Goal: Task Accomplishment & Management: Complete application form

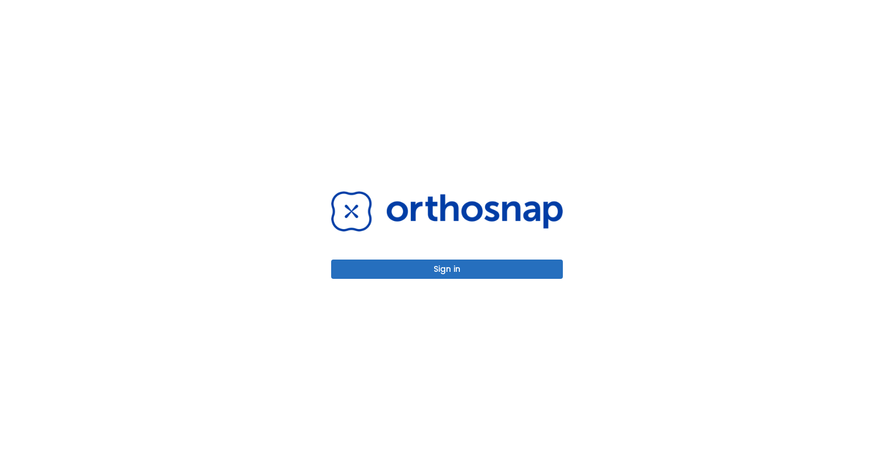
click at [452, 272] on button "Sign in" at bounding box center [447, 269] width 232 height 19
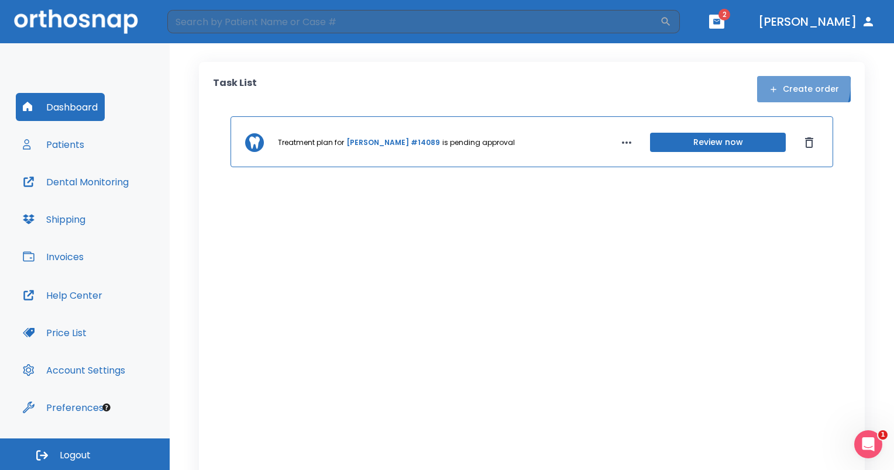
click at [789, 85] on button "Create order" at bounding box center [804, 89] width 94 height 26
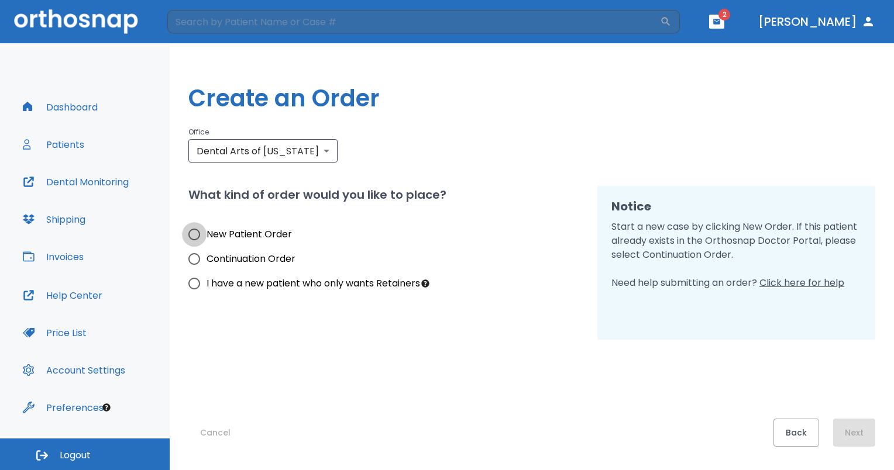
click at [194, 238] on input "New Patient Order" at bounding box center [194, 234] width 25 height 25
radio input "true"
click at [863, 436] on button "Next" at bounding box center [854, 433] width 42 height 28
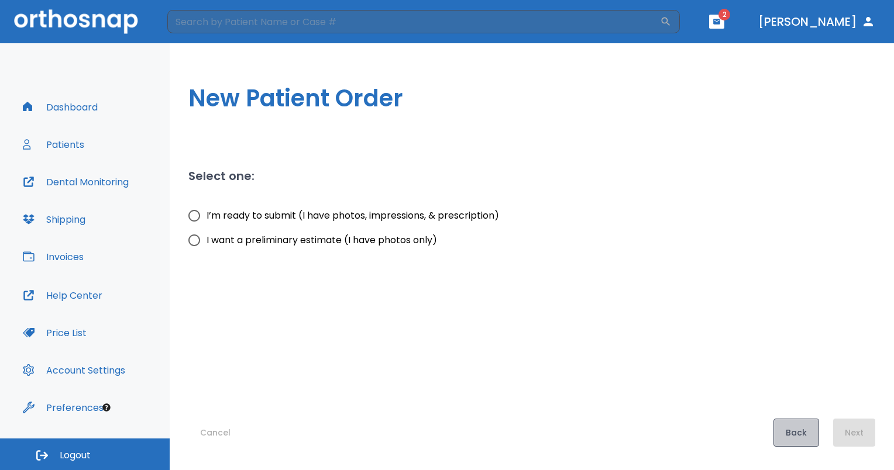
click at [798, 438] on button "Back" at bounding box center [796, 433] width 46 height 28
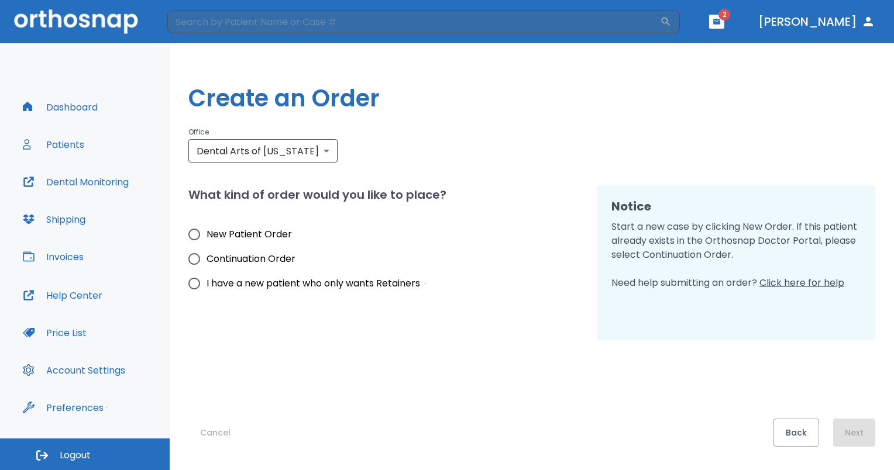
click at [321, 283] on span "I have a new patient who only wants Retainers" at bounding box center [314, 284] width 214 height 14
click at [207, 283] on input "I have a new patient who only wants Retainers" at bounding box center [194, 283] width 25 height 25
radio input "true"
click at [305, 283] on span "I have a new patient who only wants Retainers" at bounding box center [314, 284] width 214 height 14
click at [207, 283] on input "I have a new patient who only wants Retainers" at bounding box center [194, 283] width 25 height 25
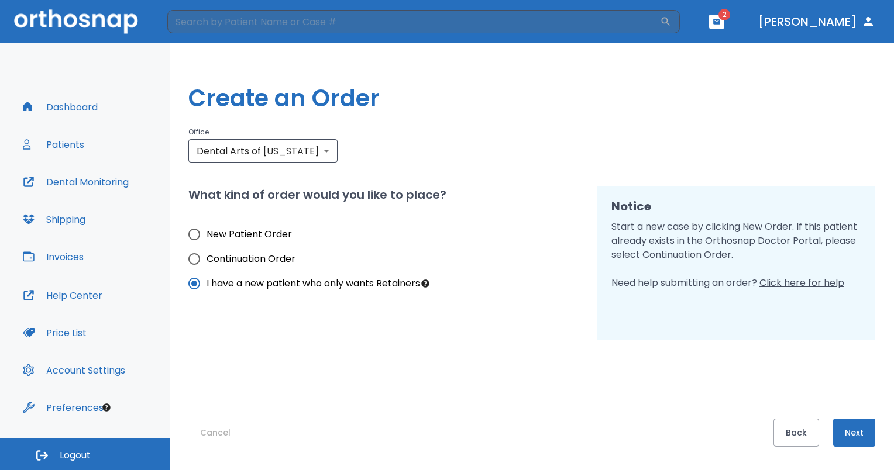
click at [848, 428] on button "Next" at bounding box center [854, 433] width 42 height 28
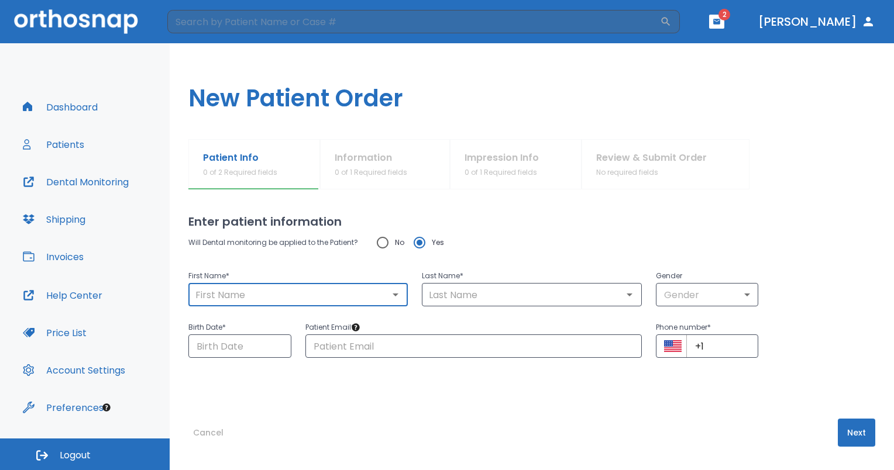
click at [365, 296] on input "text" at bounding box center [298, 295] width 212 height 16
type input "[PERSON_NAME]"
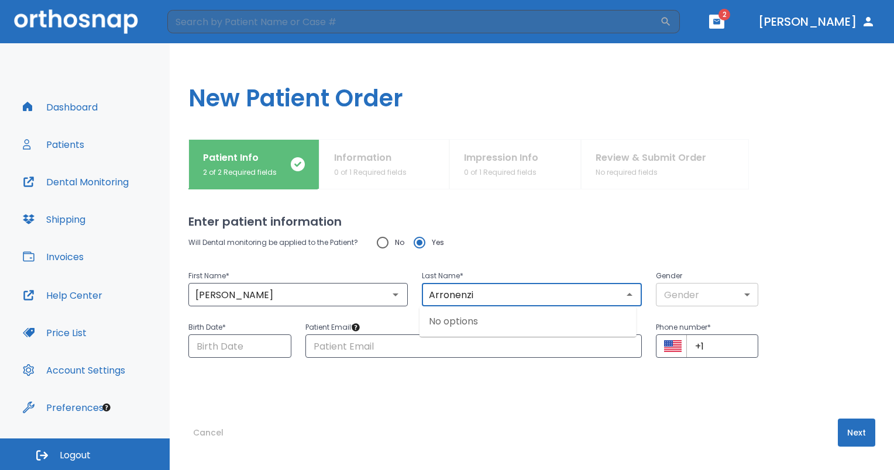
type input "Arronenzi"
click at [668, 302] on body "​ 2 [PERSON_NAME] Dashboard Patients Dental Monitoring Shipping Invoices Help C…" at bounding box center [447, 235] width 894 height 470
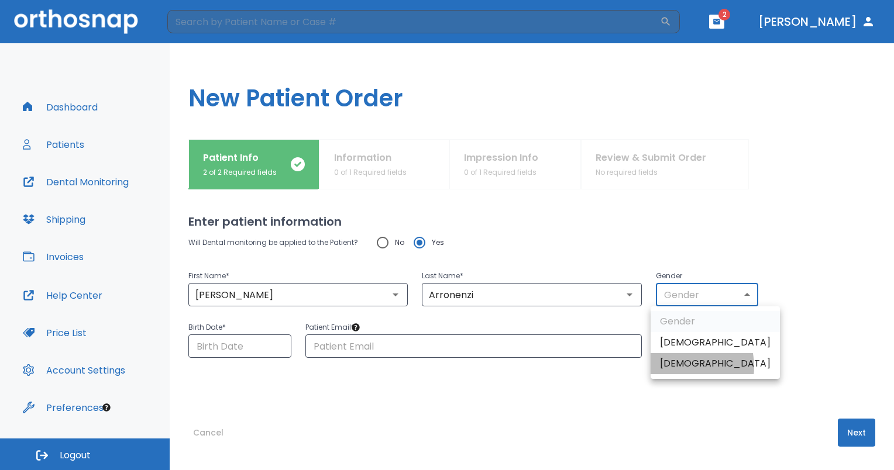
click at [679, 367] on li "[DEMOGRAPHIC_DATA]" at bounding box center [715, 363] width 129 height 21
type input "0"
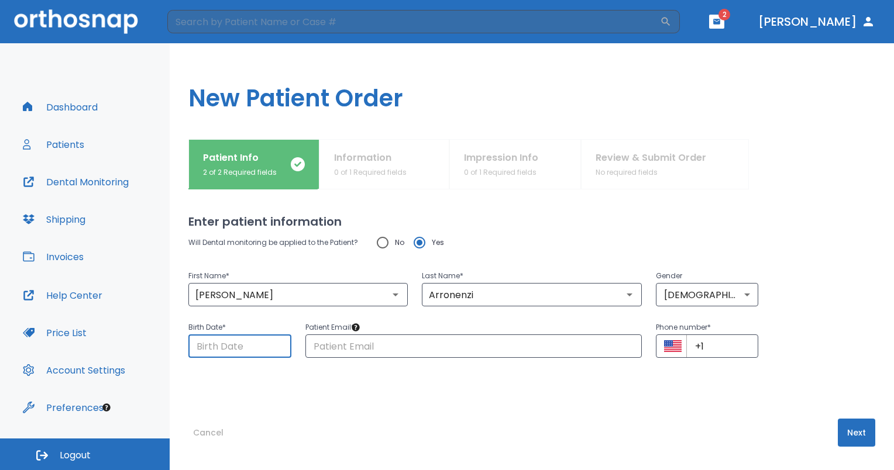
click at [252, 348] on input "Choose date" at bounding box center [239, 346] width 103 height 23
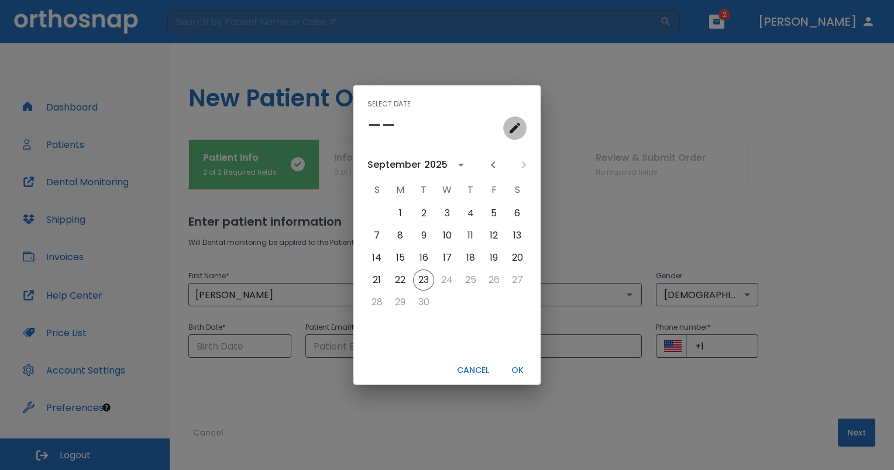
click at [521, 136] on button "calendar view is open, go to text input view" at bounding box center [514, 127] width 23 height 23
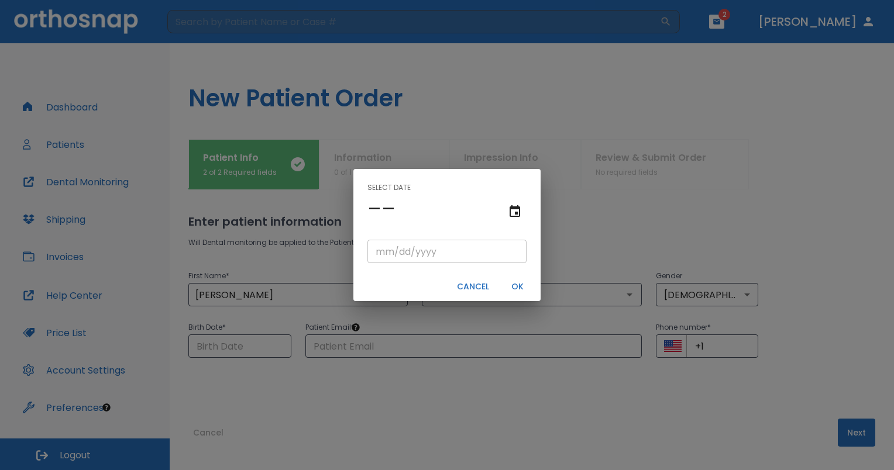
click at [379, 256] on input "tel" at bounding box center [446, 251] width 159 height 23
type input "04/29/"
type input "04/29/0001"
type input "04/29/1"
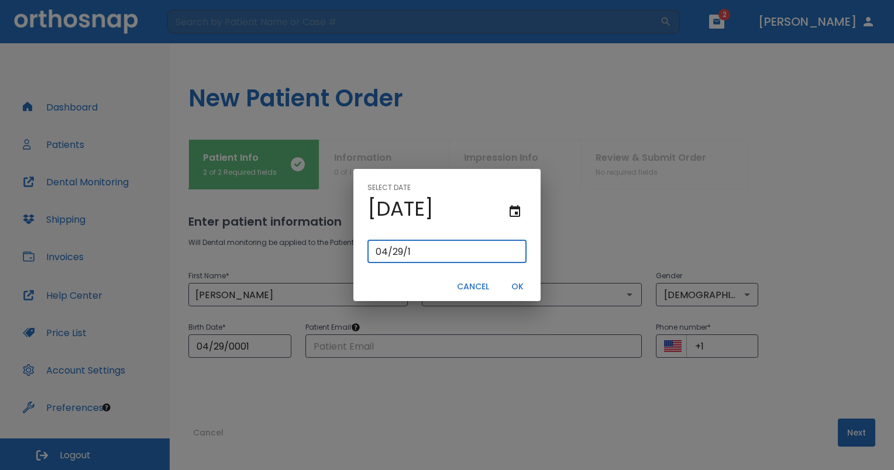
type input "04/29/0019"
type input "[DATE]"
type input "04/29/0195"
type input "04/29/195"
type input "[DATE]"
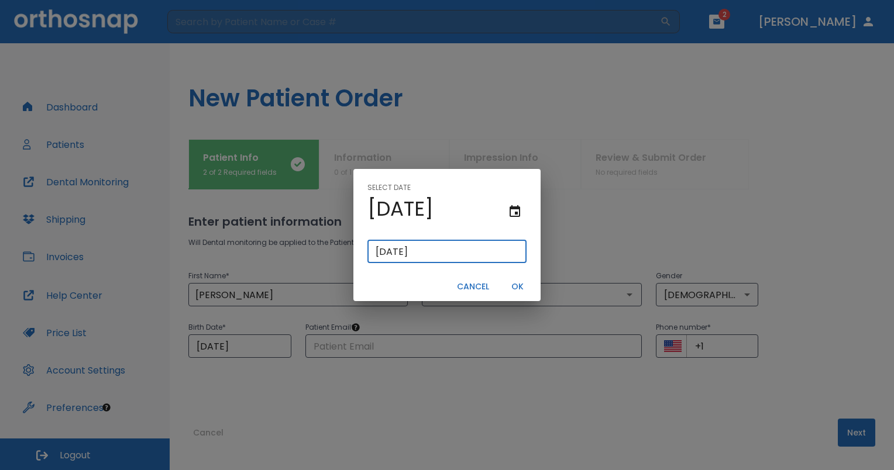
type input "[DATE]"
click at [520, 290] on button "OK" at bounding box center [516, 286] width 37 height 19
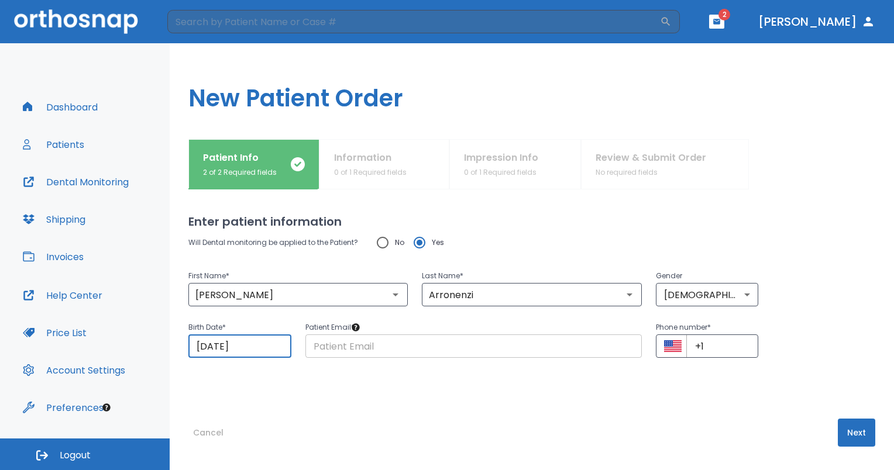
click at [418, 345] on input "text" at bounding box center [473, 346] width 336 height 23
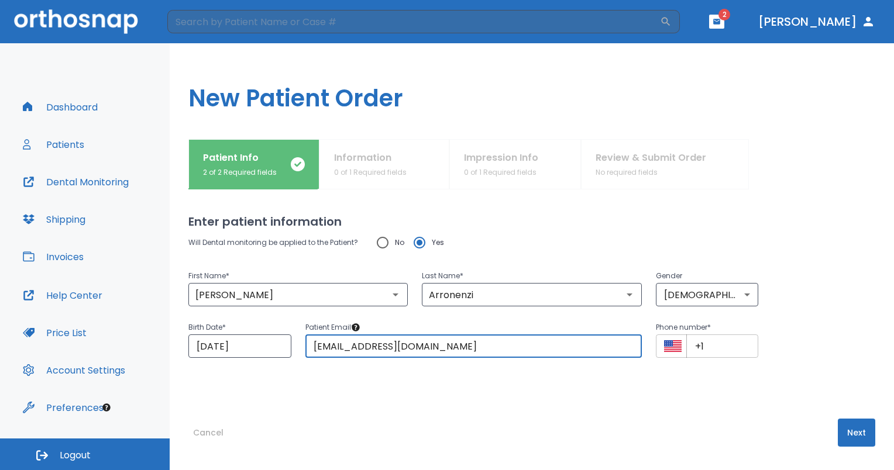
type input "[EMAIL_ADDRESS][DOMAIN_NAME]"
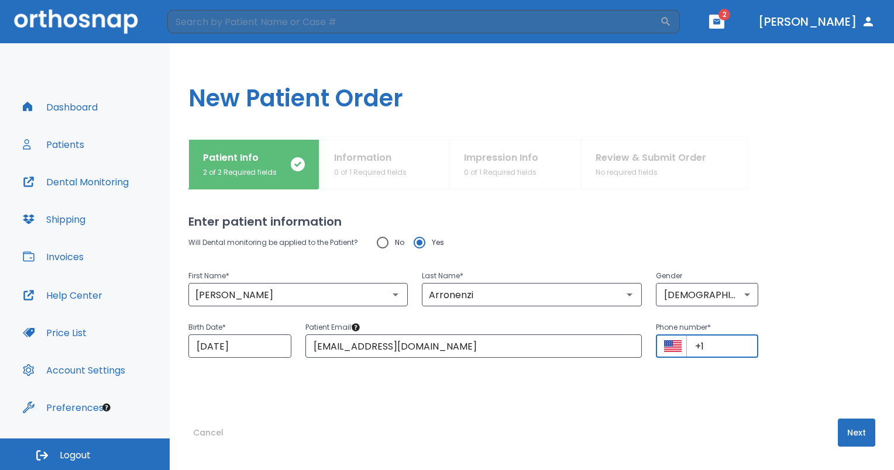
click at [726, 352] on input "+1" at bounding box center [722, 346] width 73 height 23
type input "[PHONE_NUMBER]"
click at [823, 344] on div "Birth Date * [DEMOGRAPHIC_DATA] ​ Patient Email * [EMAIL_ADDRESS][DOMAIN_NAME] …" at bounding box center [524, 332] width 701 height 51
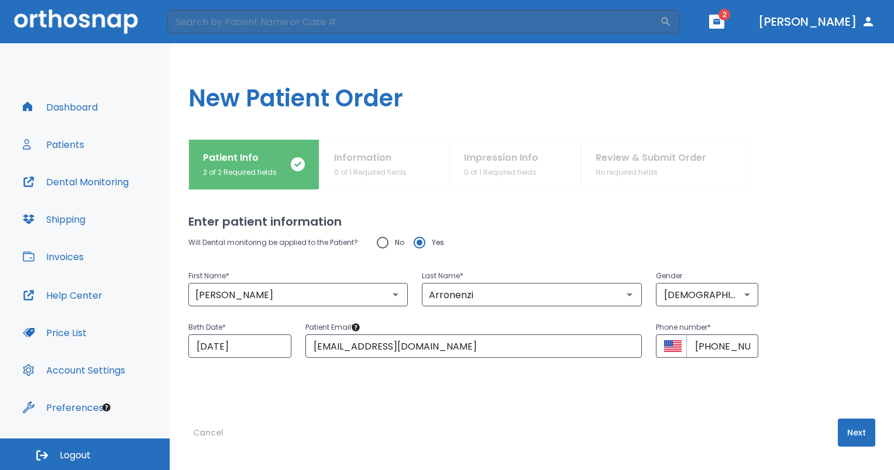
click at [854, 435] on button "Next" at bounding box center [856, 433] width 37 height 28
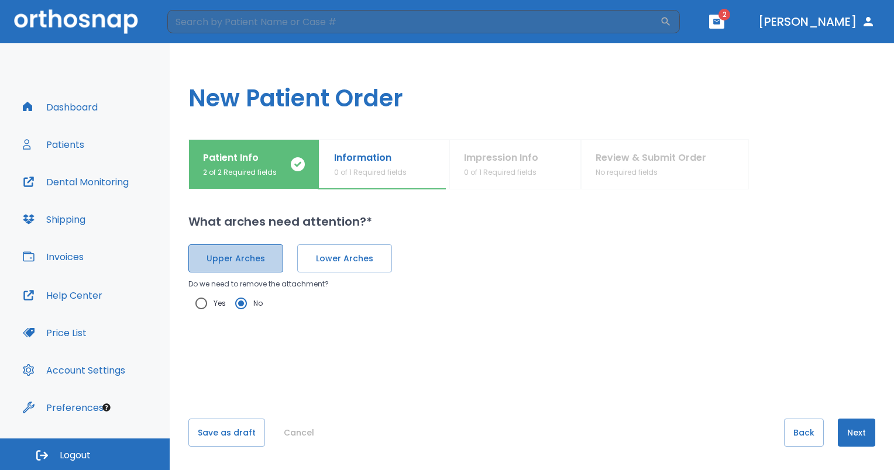
click at [257, 249] on button "Upper Arches" at bounding box center [235, 259] width 95 height 28
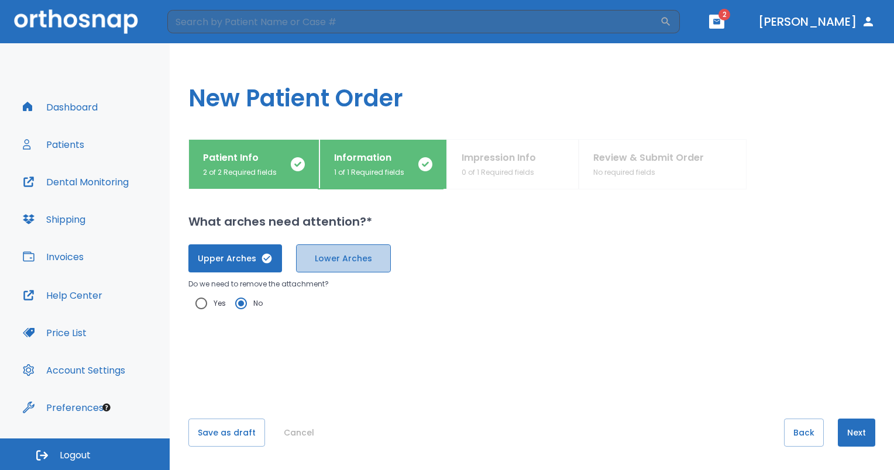
click at [349, 262] on span "Lower Arches" at bounding box center [343, 259] width 70 height 12
click at [264, 257] on icon "button" at bounding box center [267, 258] width 10 height 10
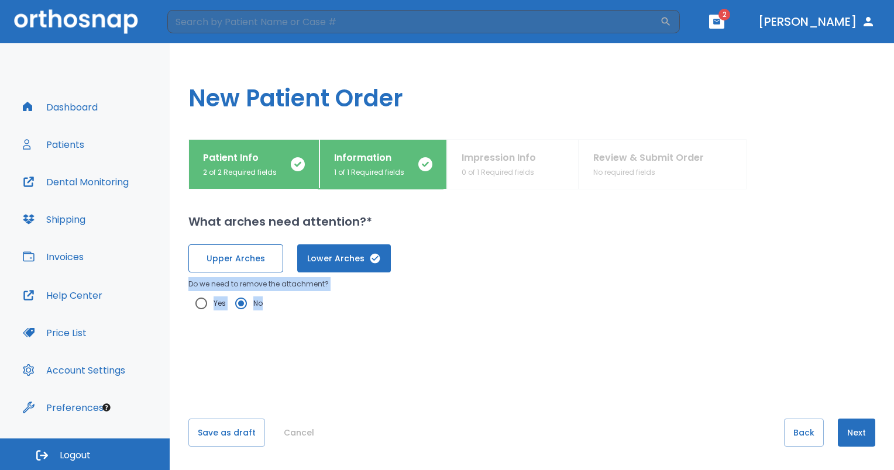
drag, startPoint x: 523, startPoint y: 294, endPoint x: 515, endPoint y: 271, distance: 23.7
click at [515, 271] on div "Upper Arches Lower Arches Do we need to remove the attachment? Yes No" at bounding box center [531, 273] width 687 height 85
click at [473, 345] on div "Upper Arches Lower Arches Do we need to remove the attachment? Yes No" at bounding box center [531, 302] width 687 height 142
click at [852, 433] on button "Next" at bounding box center [856, 433] width 37 height 28
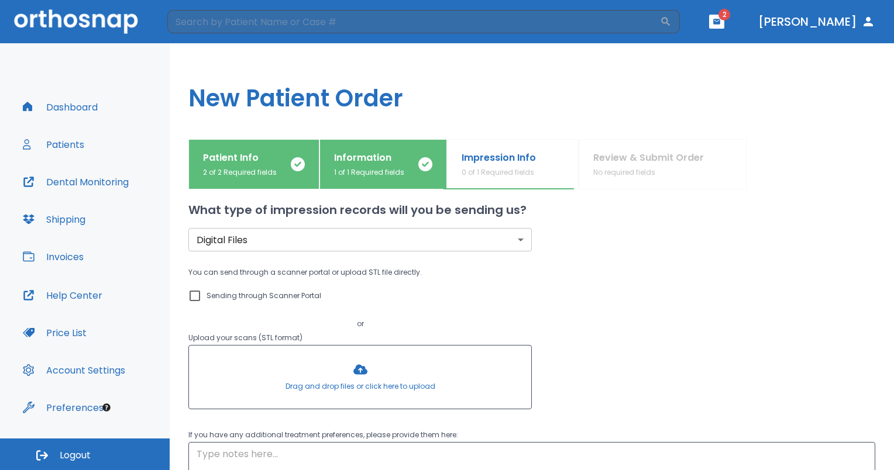
scroll to position [13, 0]
click at [239, 299] on p "Sending through Scanner Portal" at bounding box center [264, 295] width 115 height 14
click at [202, 299] on input "Sending through Scanner Portal" at bounding box center [195, 295] width 14 height 14
checkbox input "true"
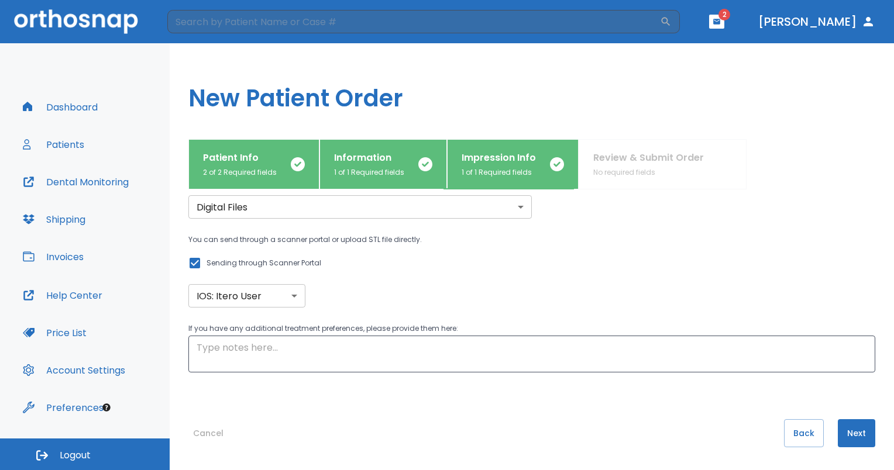
scroll to position [44, 0]
click at [853, 439] on button "Next" at bounding box center [856, 433] width 37 height 28
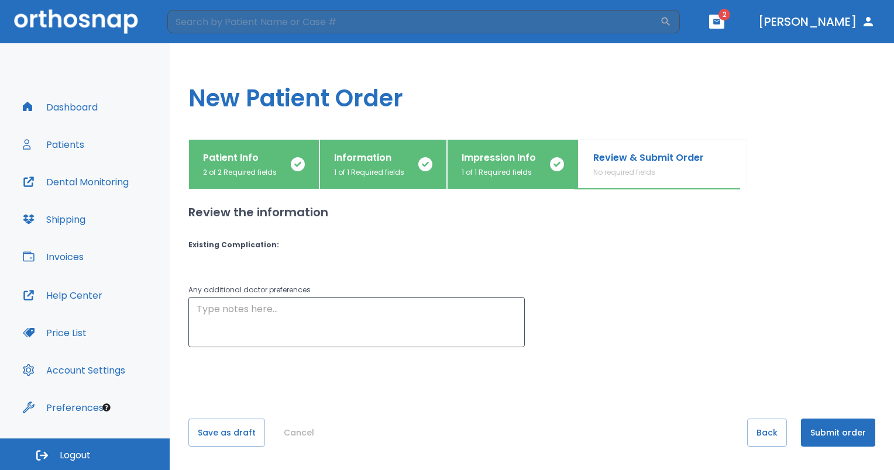
scroll to position [0, 0]
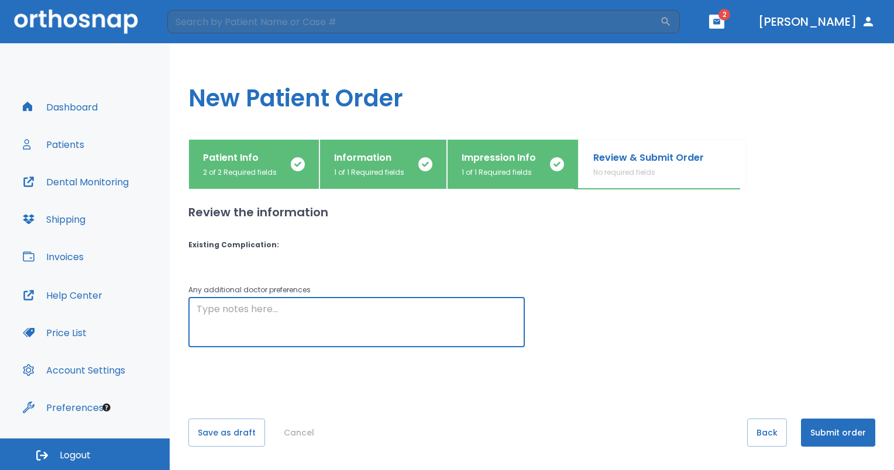
click at [246, 330] on textarea at bounding box center [357, 322] width 320 height 40
type textarea "n"
type textarea "the patient needs NIGHTGUARD!"
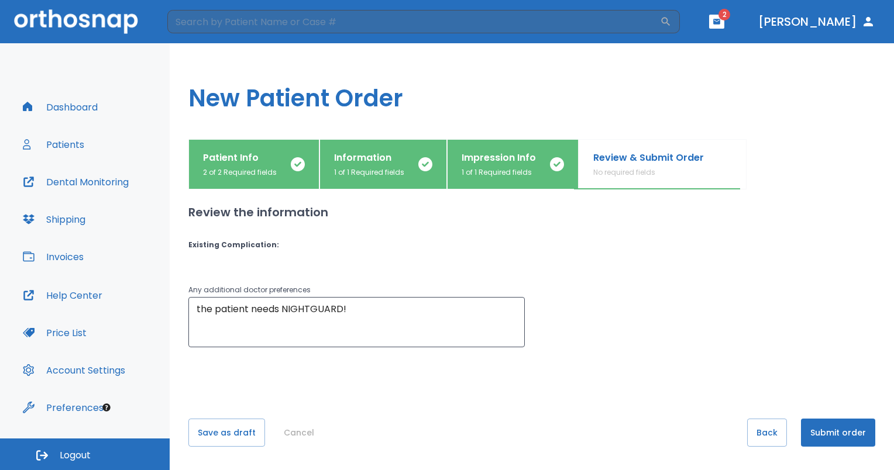
click at [584, 354] on div "Review the information Existing Complication : Any additional doctor preference…" at bounding box center [531, 281] width 687 height 183
click at [828, 433] on button "Submit order" at bounding box center [838, 433] width 74 height 28
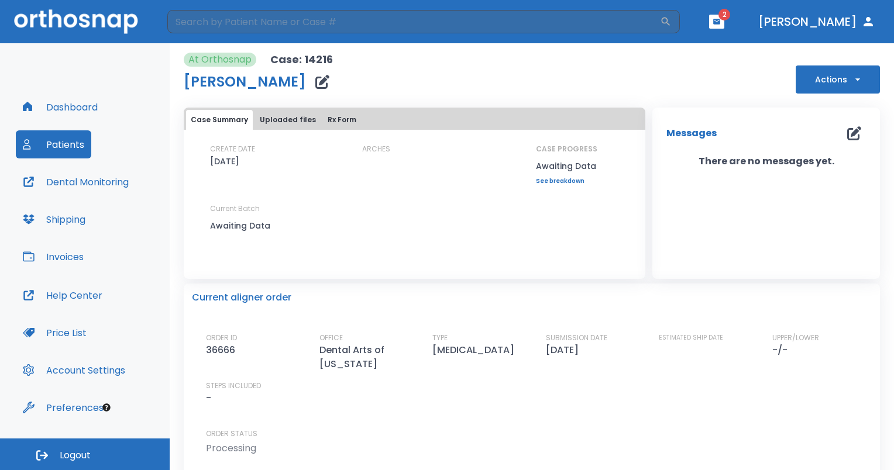
click at [78, 113] on button "Dashboard" at bounding box center [60, 107] width 89 height 28
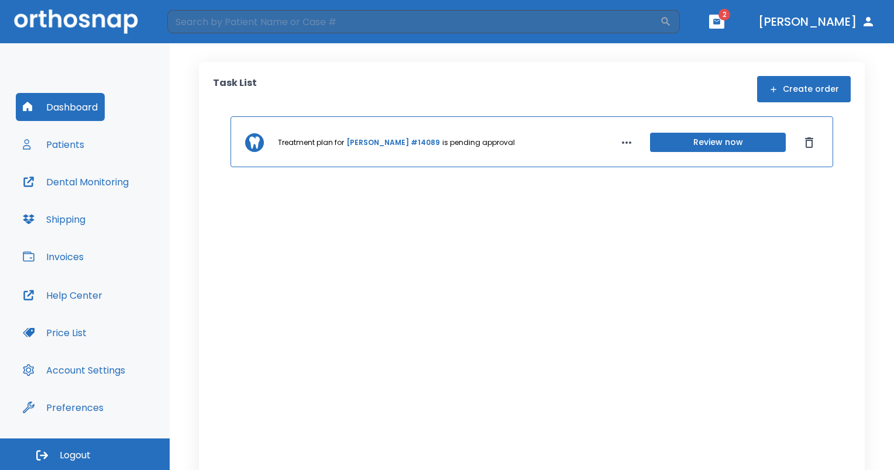
click at [69, 137] on button "Patients" at bounding box center [53, 144] width 75 height 28
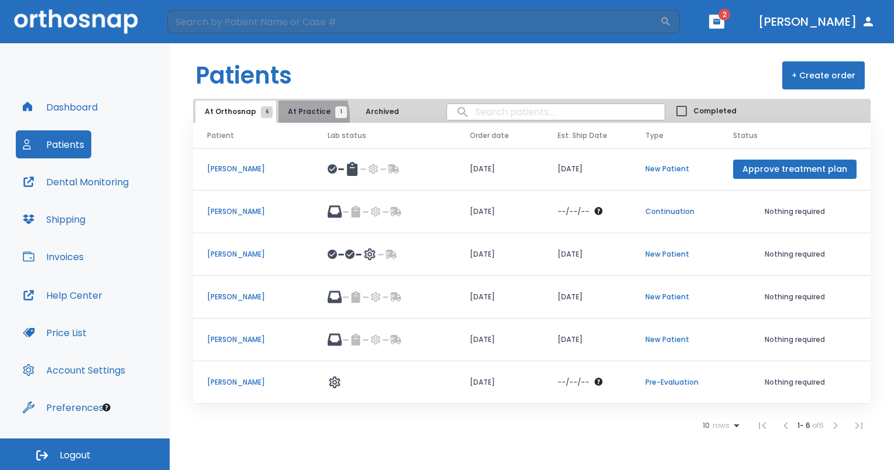
click at [288, 118] on button "At Practice 1" at bounding box center [314, 112] width 72 height 22
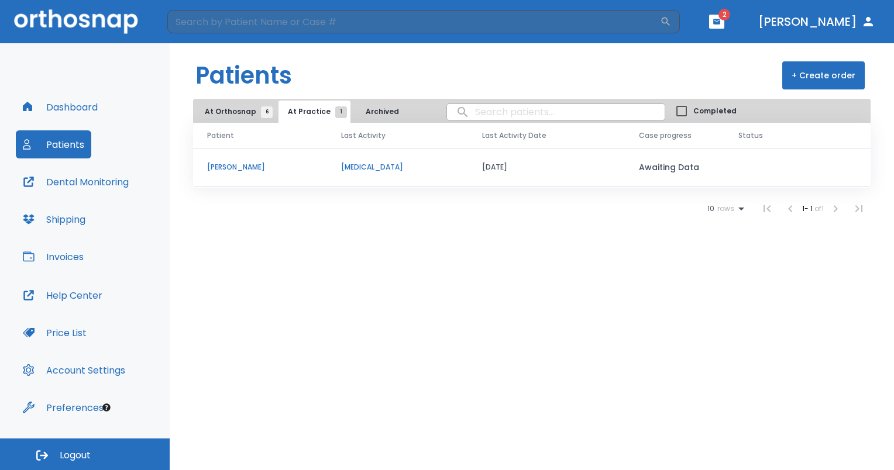
click at [226, 115] on span "At Orthosnap 6" at bounding box center [236, 111] width 62 height 11
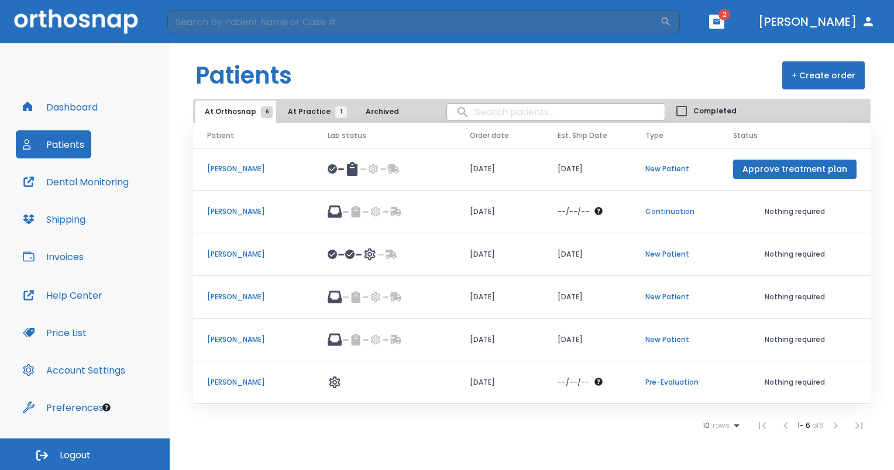
click at [421, 87] on header "Patients + Create order" at bounding box center [532, 71] width 724 height 56
click at [56, 101] on button "Dashboard" at bounding box center [60, 107] width 89 height 28
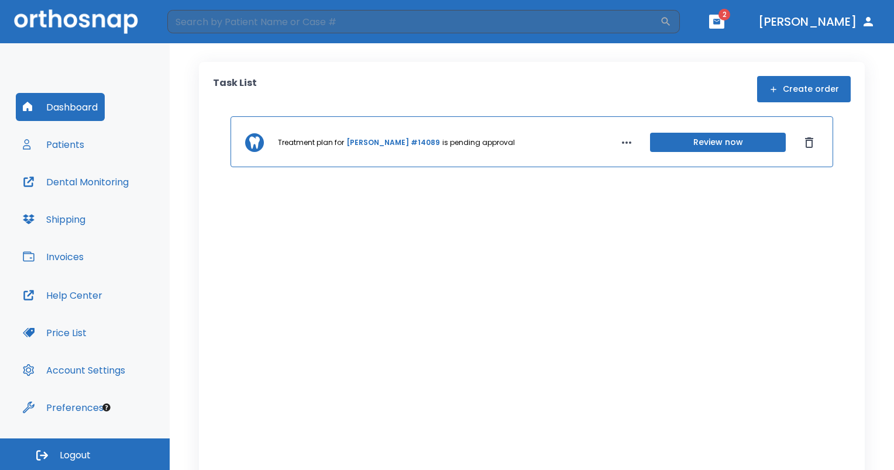
click at [49, 16] on img at bounding box center [76, 21] width 124 height 24
